Goal: Task Accomplishment & Management: Complete application form

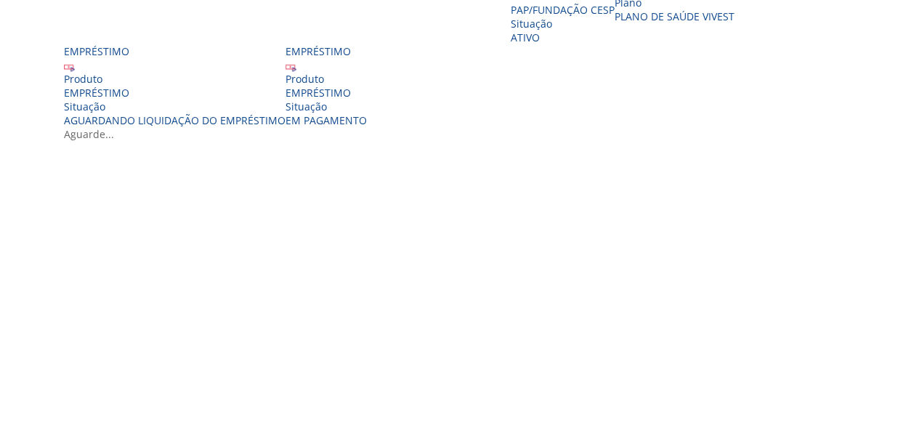
scroll to position [334, 0]
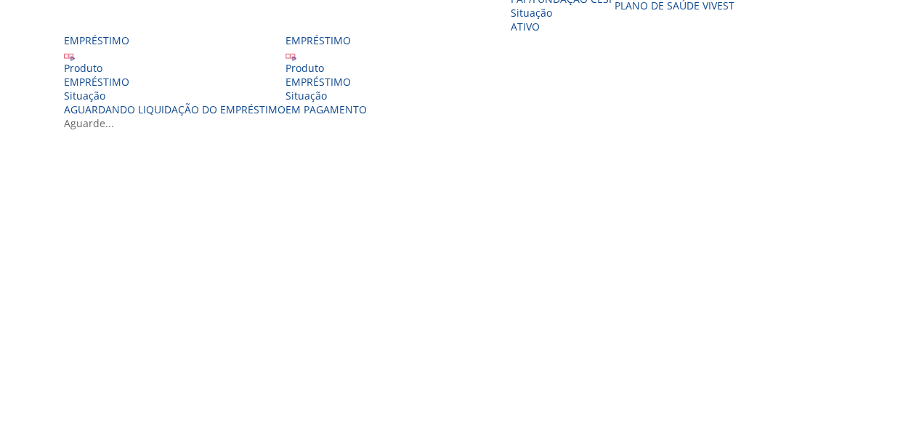
drag, startPoint x: 926, startPoint y: 116, endPoint x: 927, endPoint y: 250, distance: 134.5
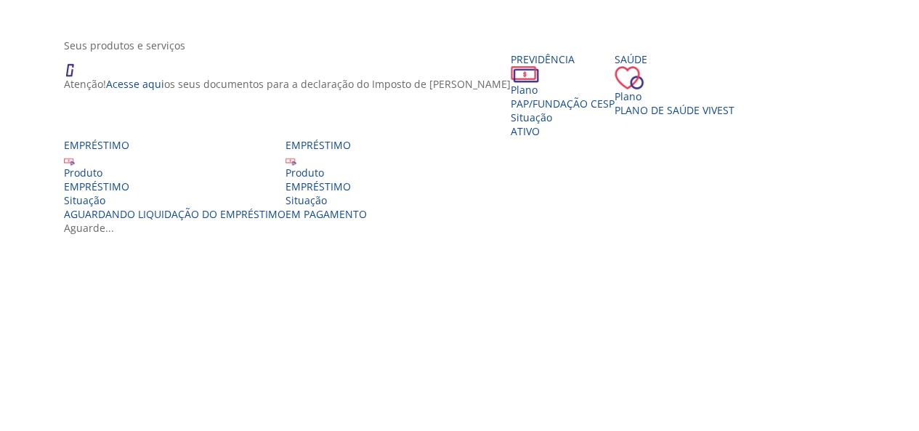
scroll to position [219, 0]
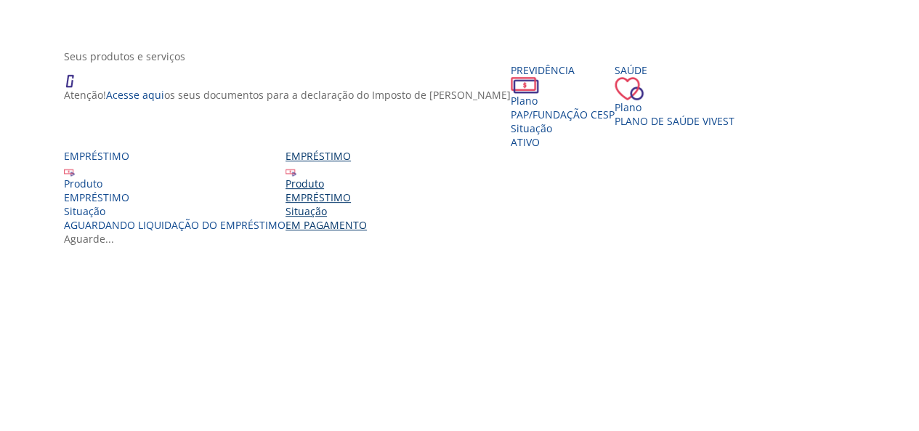
click at [367, 204] on div "EMPRÉSTIMO" at bounding box center [326, 197] width 81 height 14
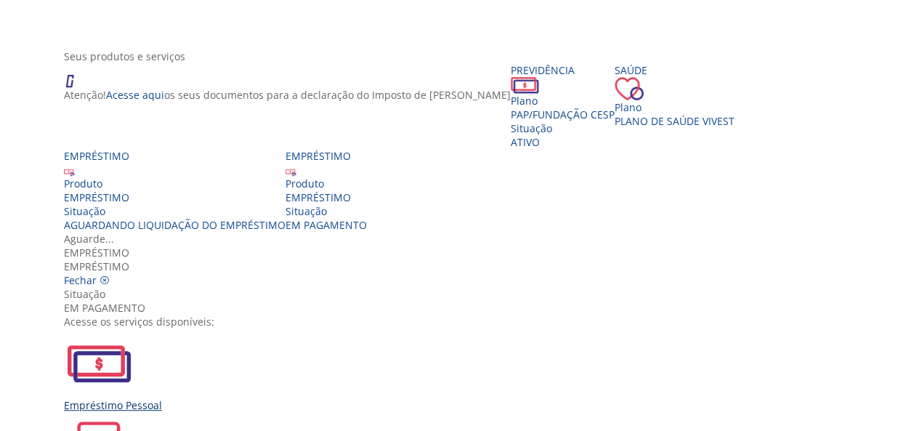
click at [249, 328] on div "Empréstimo Pessoal" at bounding box center [465, 370] width 802 height 84
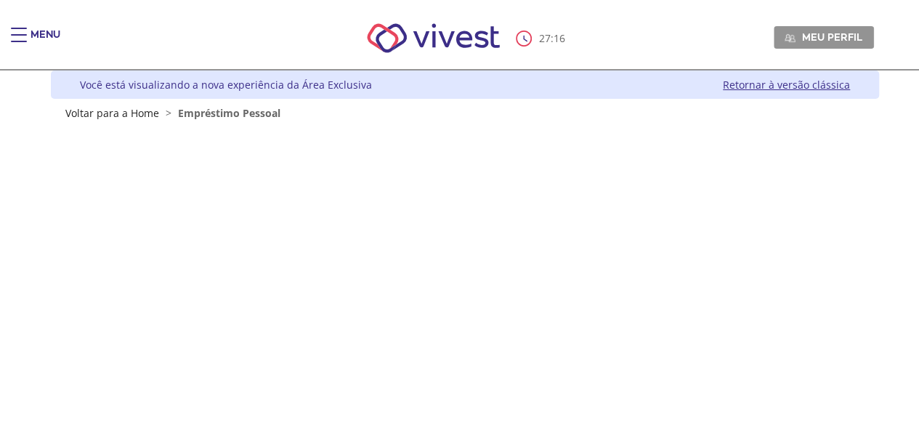
click at [17, 31] on div "Main header" at bounding box center [19, 42] width 16 height 29
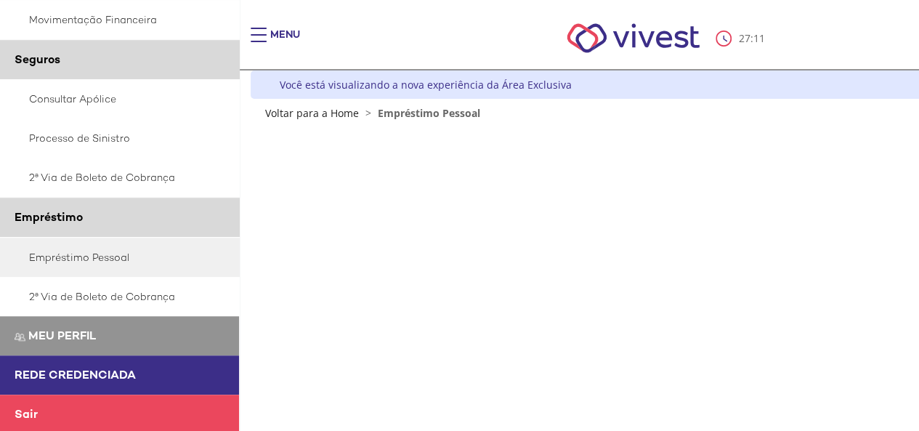
scroll to position [388, 0]
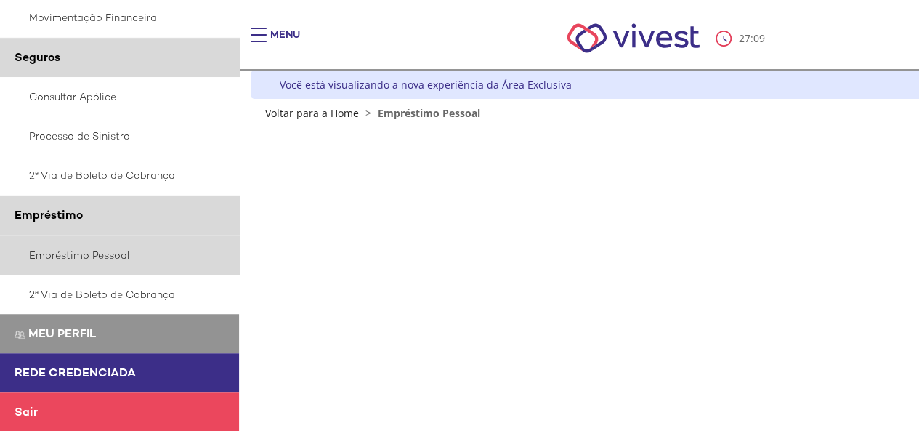
click at [86, 252] on link "Empréstimo Pessoal" at bounding box center [120, 254] width 240 height 39
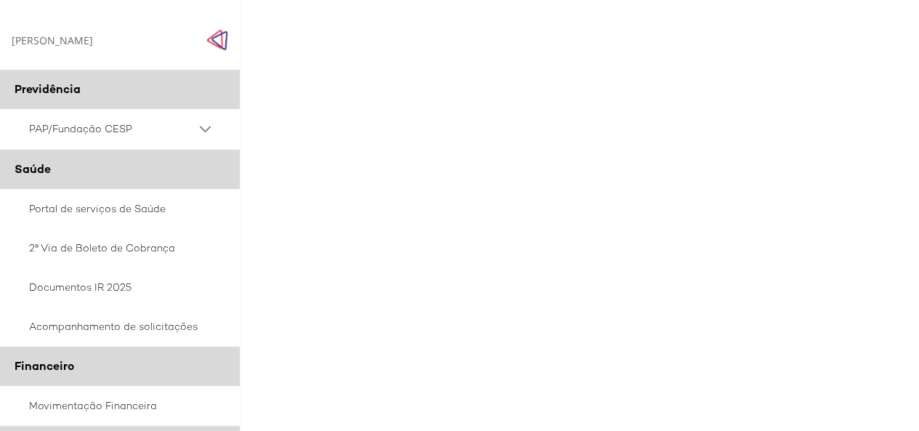
scroll to position [95, 0]
